Goal: Task Accomplishment & Management: Complete application form

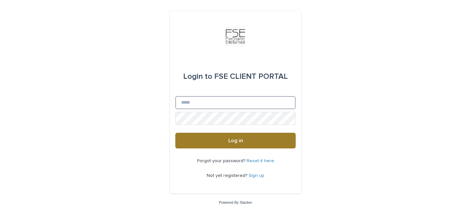
type input "**********"
click at [258, 144] on button "Log in" at bounding box center [235, 141] width 120 height 16
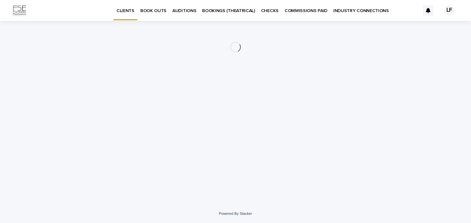
click at [143, 11] on p "BOOK OUTS" at bounding box center [153, 7] width 26 height 14
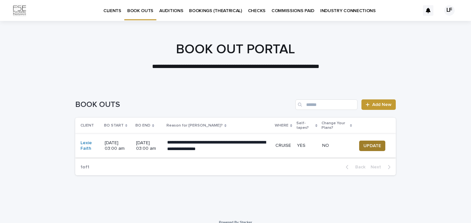
click at [372, 146] on span "UPDATE" at bounding box center [373, 146] width 18 height 7
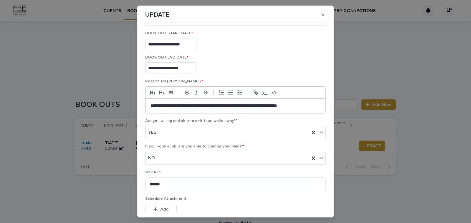
scroll to position [27, 0]
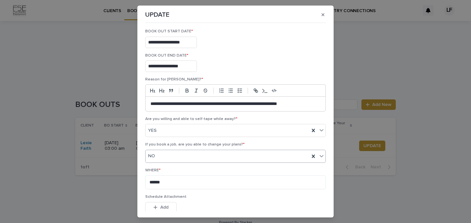
click at [221, 157] on div "NO" at bounding box center [228, 156] width 164 height 11
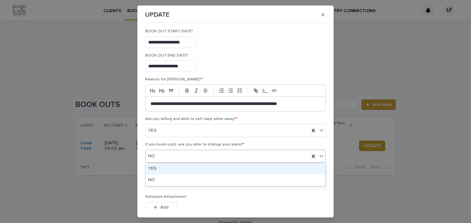
click at [217, 169] on div "YES" at bounding box center [236, 168] width 180 height 11
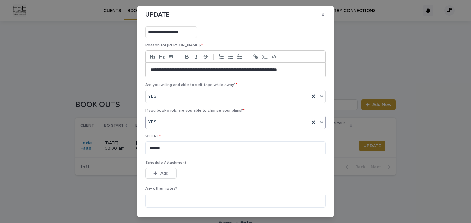
scroll to position [84, 0]
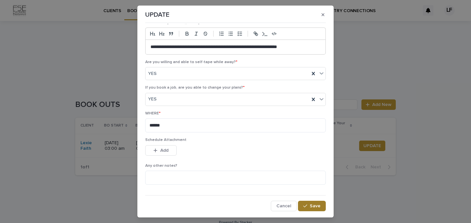
click at [311, 210] on button "Save" at bounding box center [312, 206] width 28 height 10
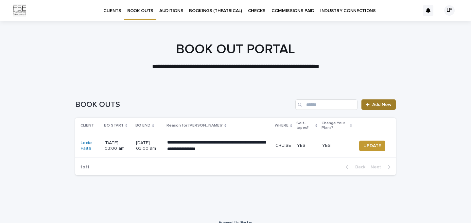
click at [378, 103] on span "Add New" at bounding box center [382, 104] width 19 height 5
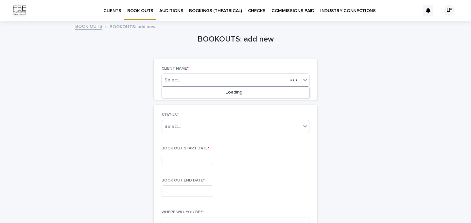
click at [232, 79] on div "Select..." at bounding box center [225, 80] width 126 height 8
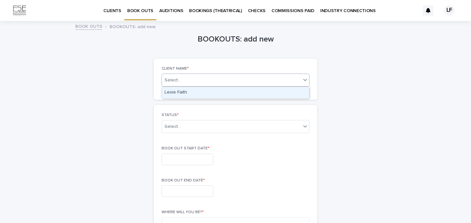
click at [222, 93] on div "Lexie Faith" at bounding box center [235, 92] width 147 height 11
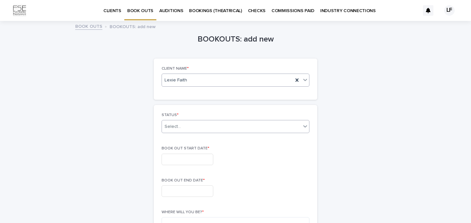
click at [205, 127] on div "Select..." at bounding box center [231, 126] width 139 height 11
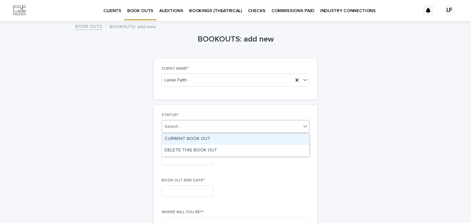
click at [204, 140] on div "CURRENT BOOK OUT" at bounding box center [235, 139] width 147 height 11
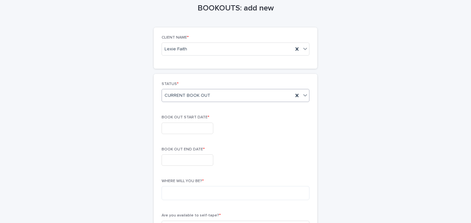
scroll to position [38, 0]
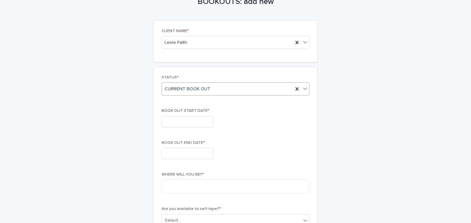
click at [201, 121] on input "text" at bounding box center [188, 121] width 52 height 11
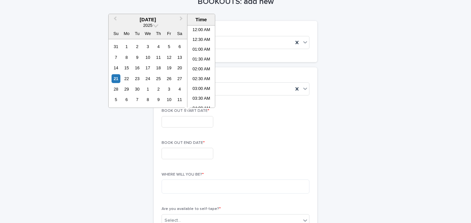
scroll to position [376, 0]
click at [181, 76] on div "27" at bounding box center [179, 78] width 9 height 9
type input "**********"
click at [209, 29] on li "12:00 AM" at bounding box center [202, 31] width 28 height 10
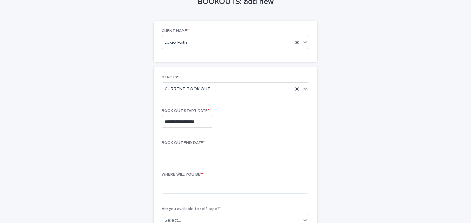
click at [185, 159] on input "text" at bounding box center [188, 153] width 52 height 11
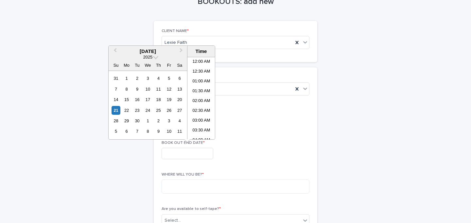
scroll to position [376, 0]
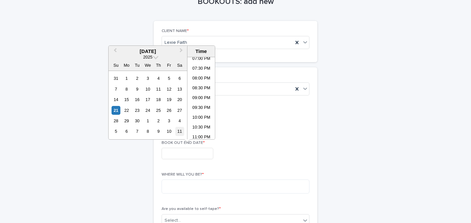
click at [178, 131] on div "11" at bounding box center [179, 131] width 9 height 9
type input "**********"
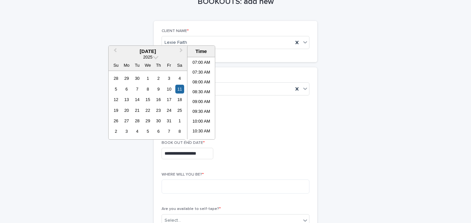
scroll to position [0, 0]
click at [206, 61] on li "12:00 AM" at bounding box center [202, 62] width 28 height 10
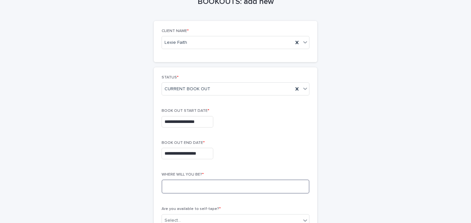
click at [176, 184] on textarea at bounding box center [236, 187] width 148 height 14
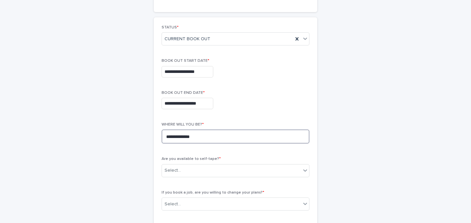
scroll to position [97, 0]
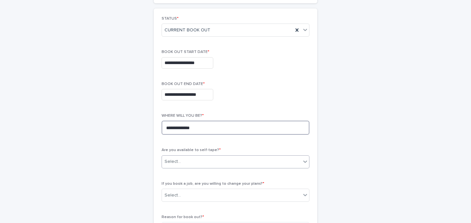
type textarea "**********"
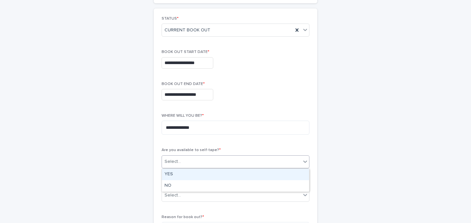
click at [193, 165] on div "Select..." at bounding box center [231, 161] width 139 height 11
click at [190, 175] on div "YES" at bounding box center [235, 174] width 147 height 11
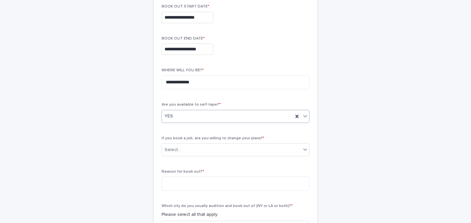
scroll to position [142, 0]
click at [198, 149] on div "Select..." at bounding box center [231, 149] width 139 height 11
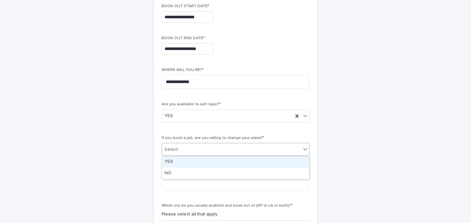
click at [196, 162] on div "YES" at bounding box center [235, 161] width 147 height 11
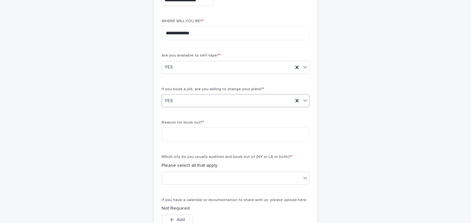
scroll to position [208, 0]
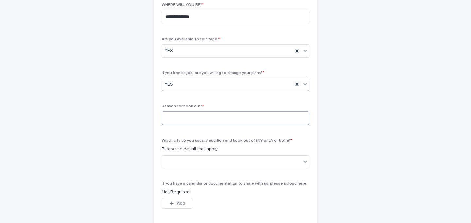
click at [197, 121] on textarea at bounding box center [236, 118] width 148 height 14
type textarea "**********"
click at [182, 162] on div at bounding box center [231, 161] width 139 height 11
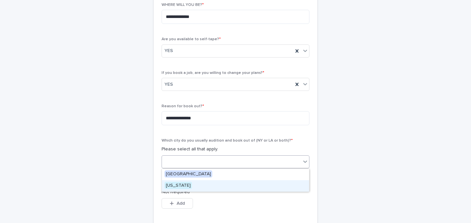
click at [198, 183] on div "[US_STATE]" at bounding box center [235, 185] width 147 height 11
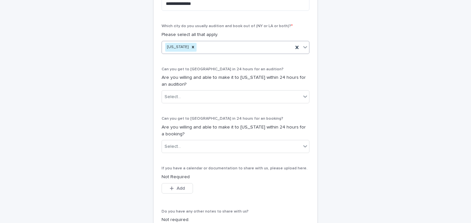
scroll to position [323, 0]
click at [203, 145] on div "Select..." at bounding box center [231, 145] width 139 height 11
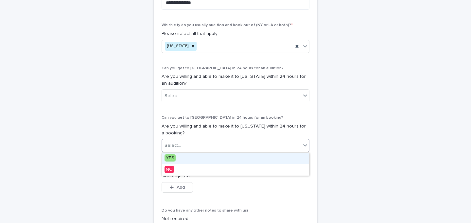
click at [196, 157] on div "YES" at bounding box center [235, 158] width 147 height 11
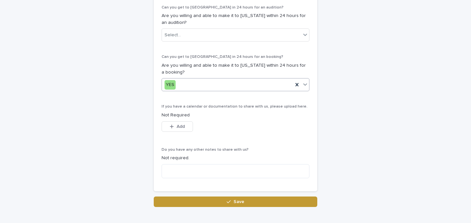
scroll to position [403, 0]
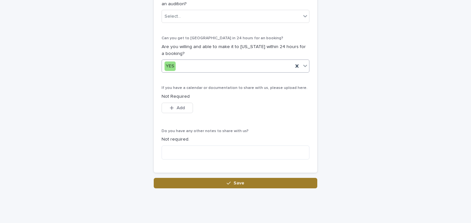
click at [191, 184] on button "Save" at bounding box center [236, 183] width 164 height 10
